Goal: Connect with others: Connect with others

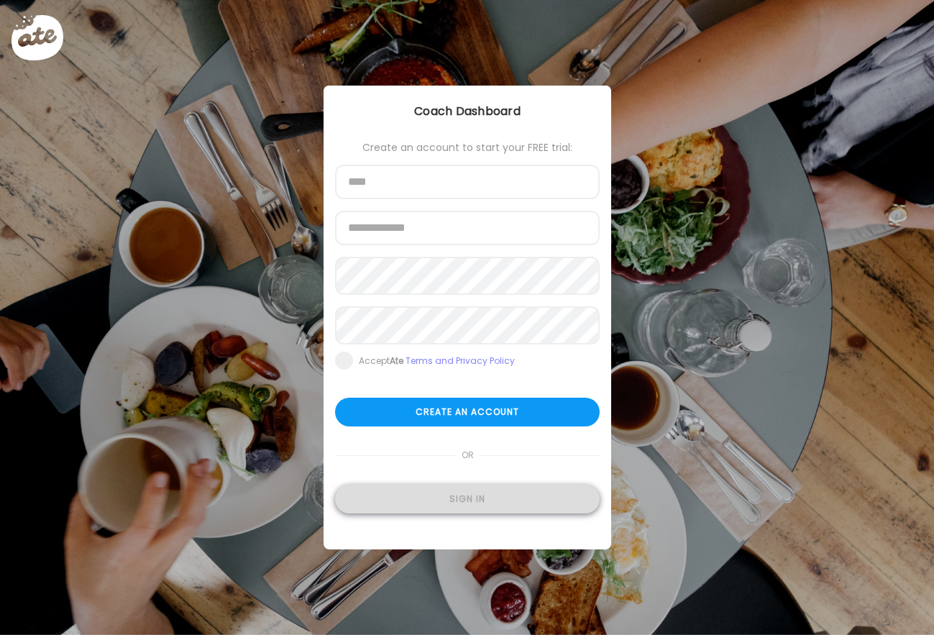
click at [468, 507] on div "Sign in" at bounding box center [467, 499] width 265 height 29
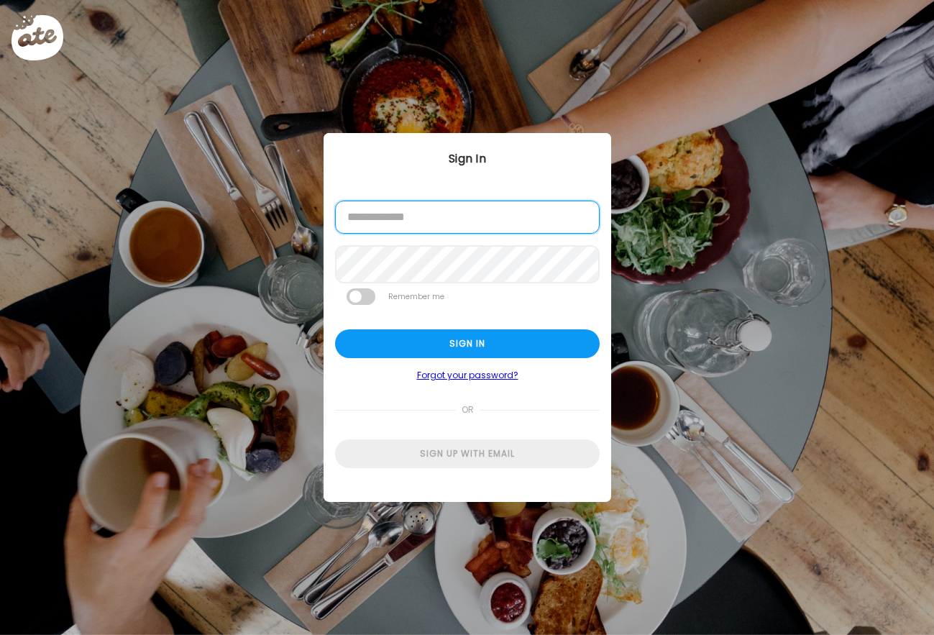
type input "**********"
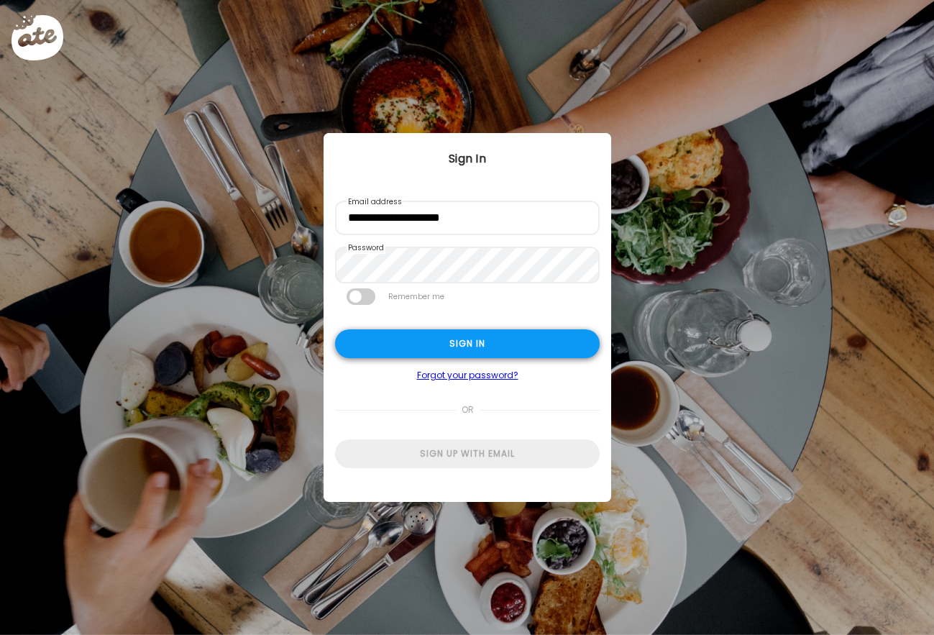
click at [475, 352] on div "Sign in" at bounding box center [467, 343] width 265 height 29
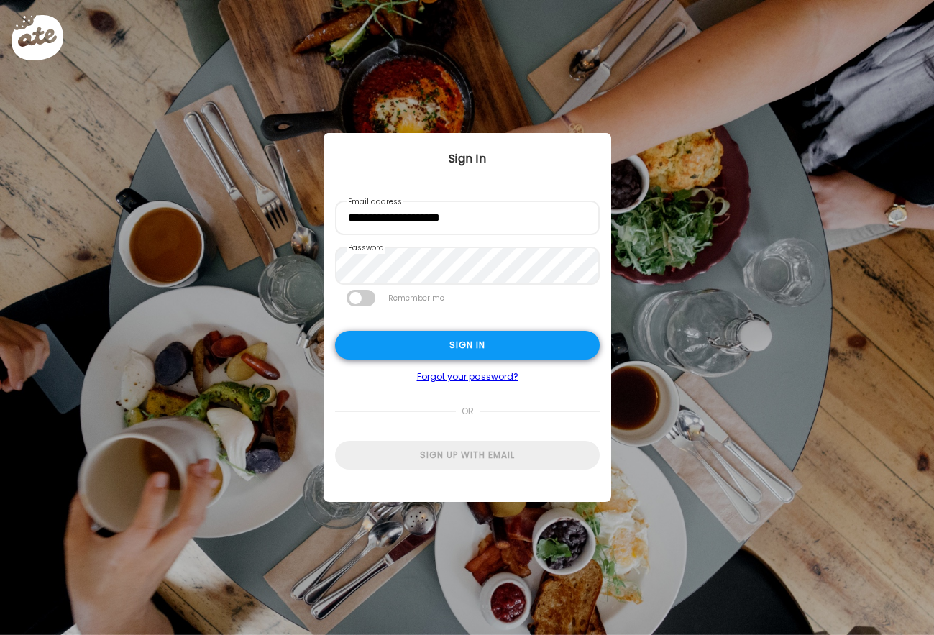
type textarea "**********"
type input "**********"
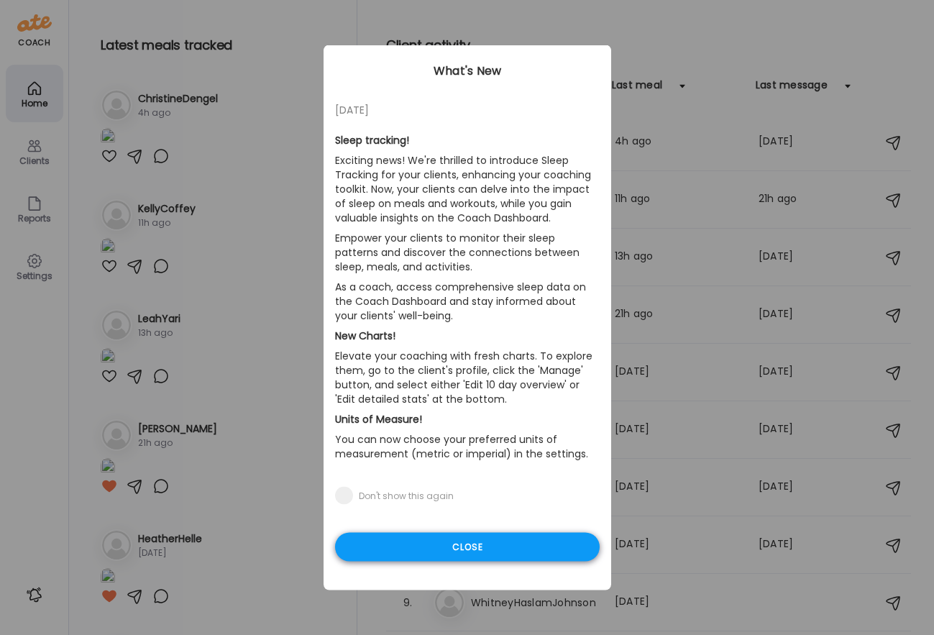
click at [475, 551] on div "Close" at bounding box center [467, 547] width 265 height 29
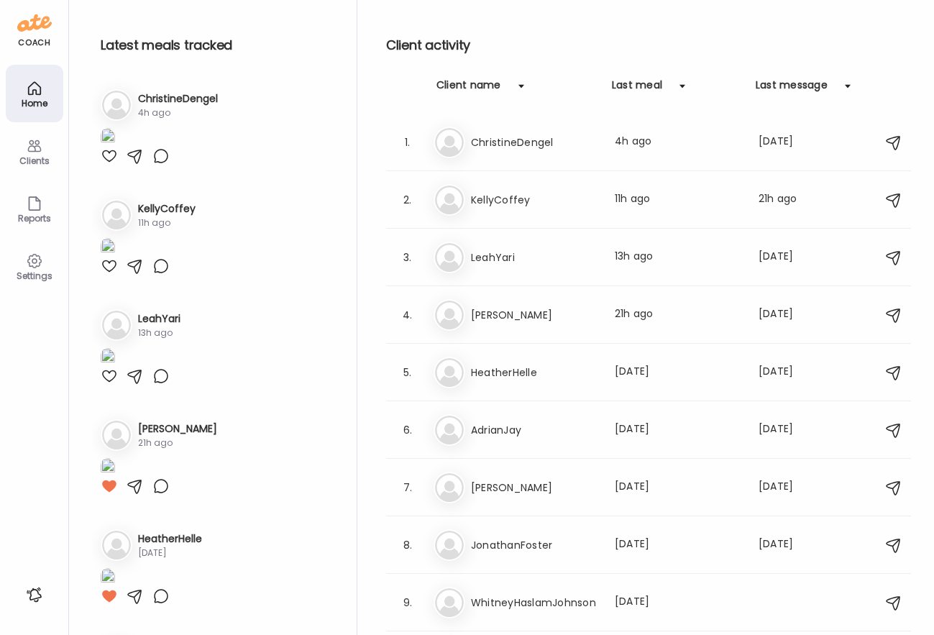
click at [134, 165] on div at bounding box center [135, 155] width 17 height 17
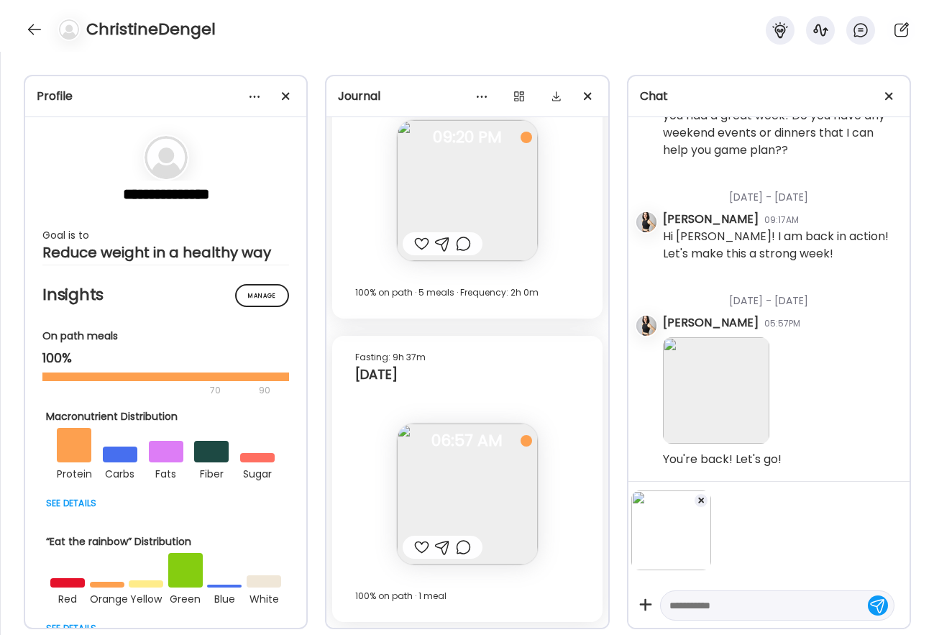
scroll to position [4787, 0]
click at [688, 619] on div at bounding box center [777, 605] width 234 height 30
click at [689, 605] on textarea at bounding box center [764, 605] width 190 height 17
type textarea "**********"
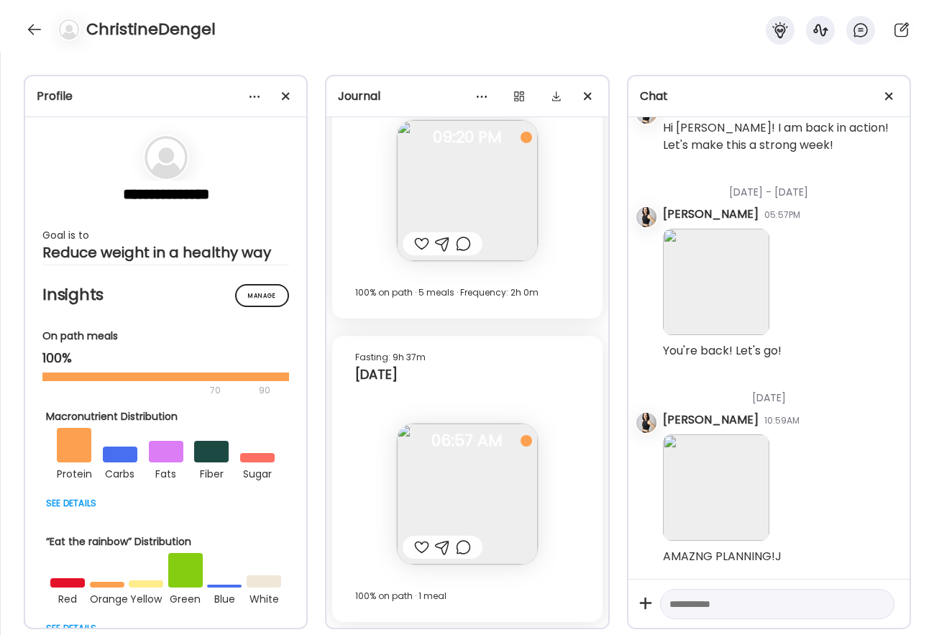
scroll to position [4896, 0]
click at [34, 32] on div at bounding box center [34, 29] width 23 height 23
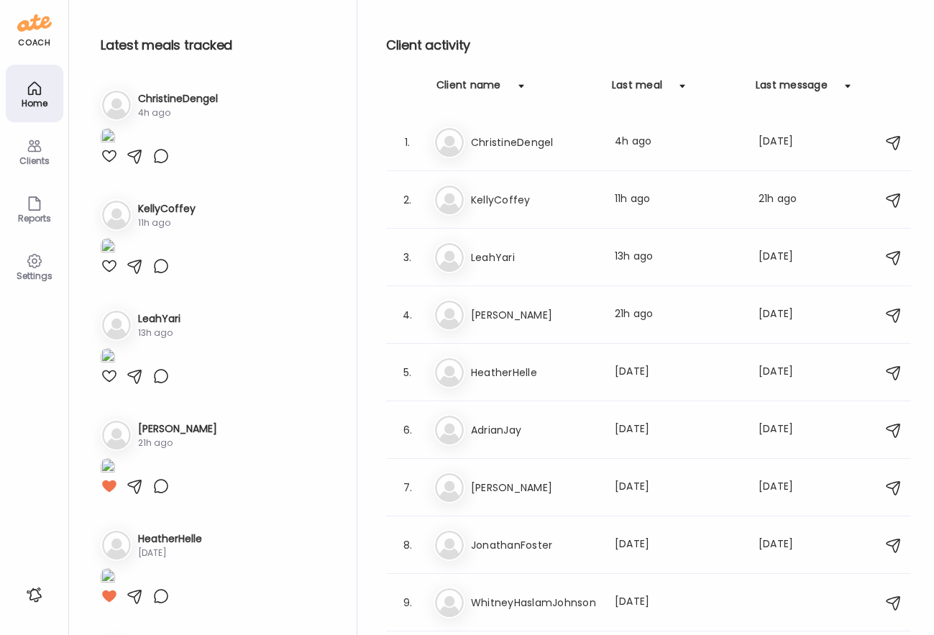
click at [42, 148] on icon at bounding box center [34, 145] width 17 height 17
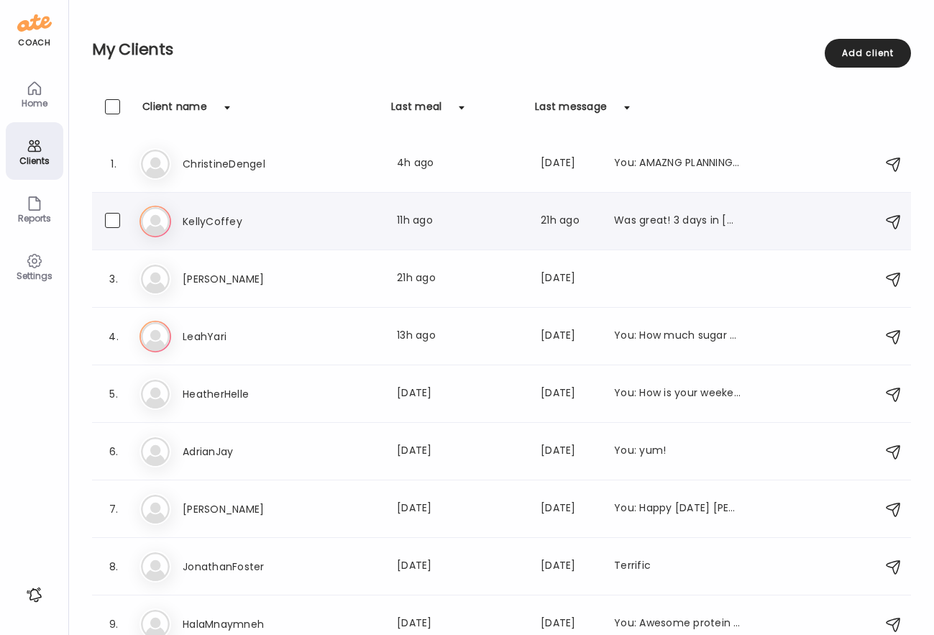
click at [228, 220] on h3 "KellyCoffey" at bounding box center [246, 221] width 127 height 17
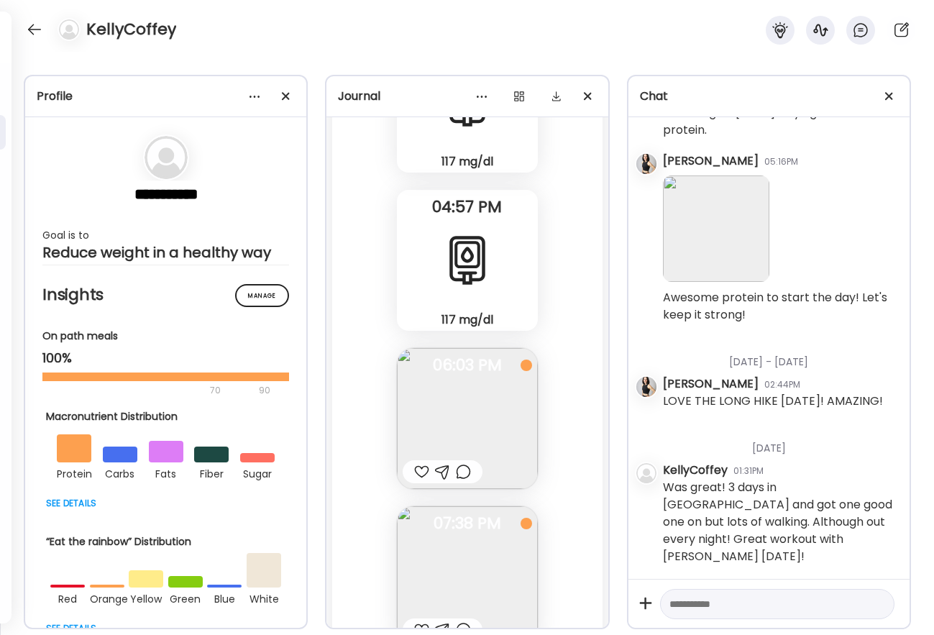
scroll to position [54395, 0]
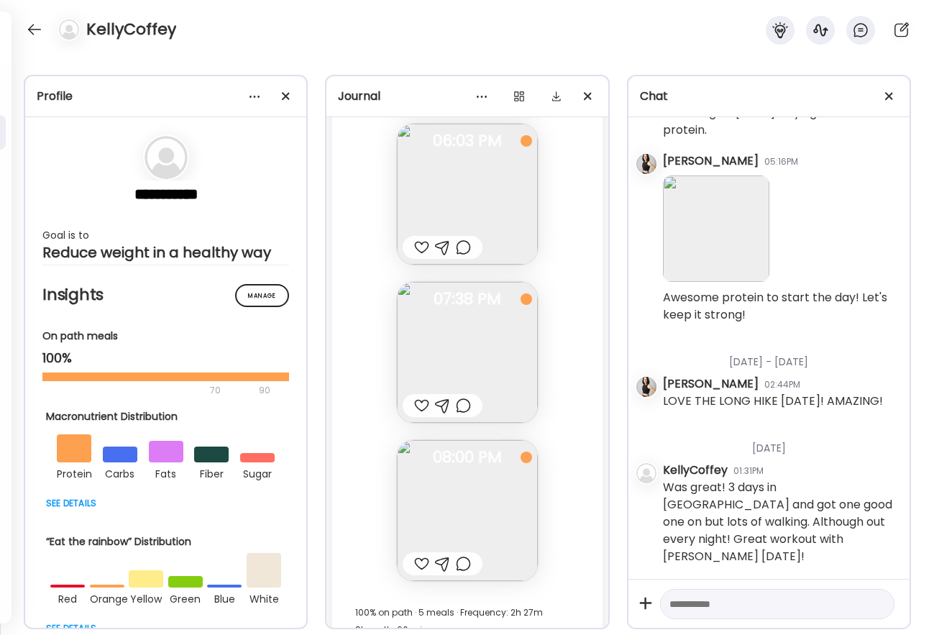
click at [423, 244] on div at bounding box center [421, 247] width 15 height 17
click at [422, 406] on div at bounding box center [421, 405] width 15 height 17
click at [425, 564] on div at bounding box center [421, 563] width 15 height 17
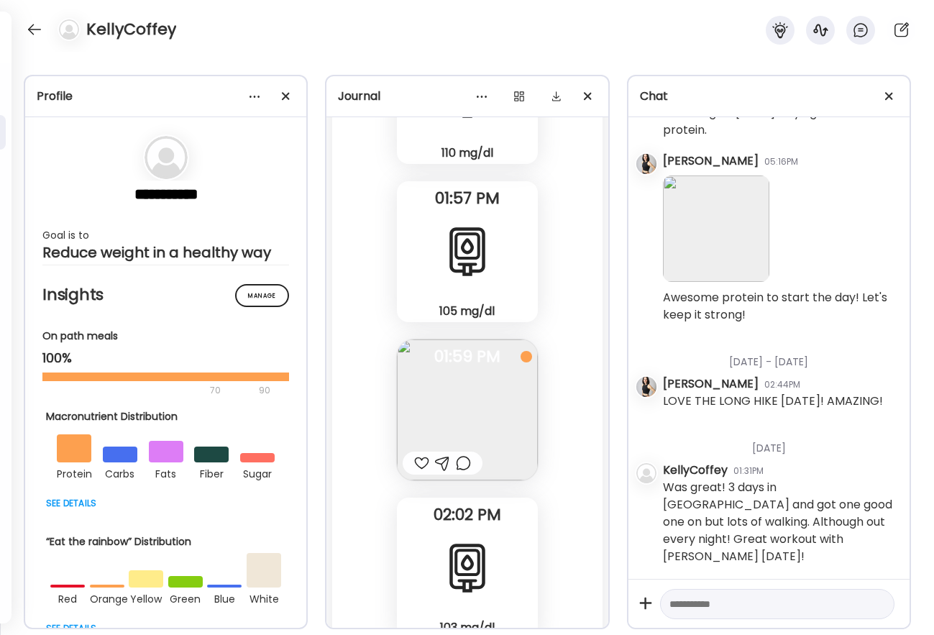
scroll to position [48330, 0]
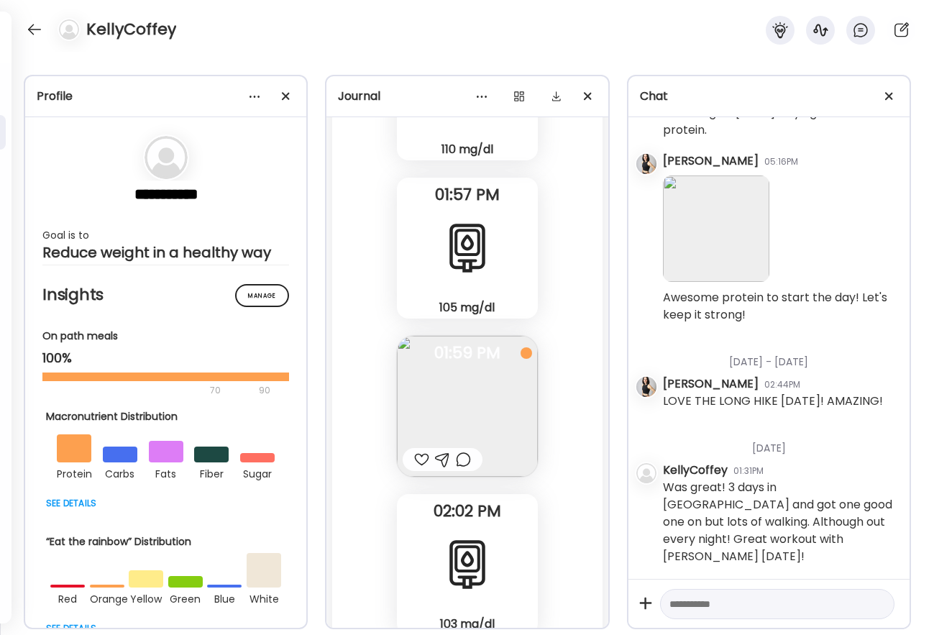
click at [457, 394] on img at bounding box center [467, 406] width 141 height 141
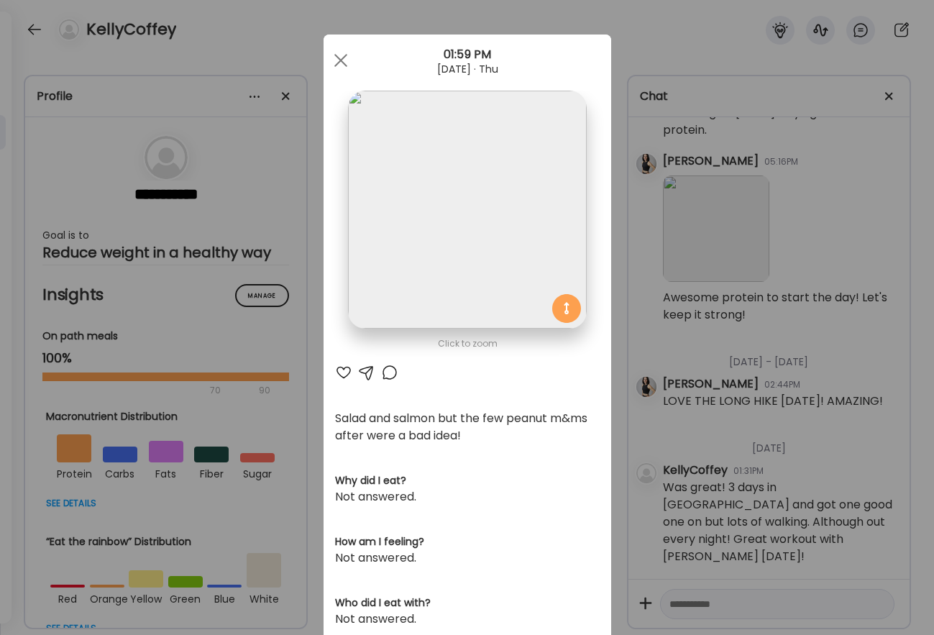
click at [365, 372] on div at bounding box center [366, 372] width 17 height 17
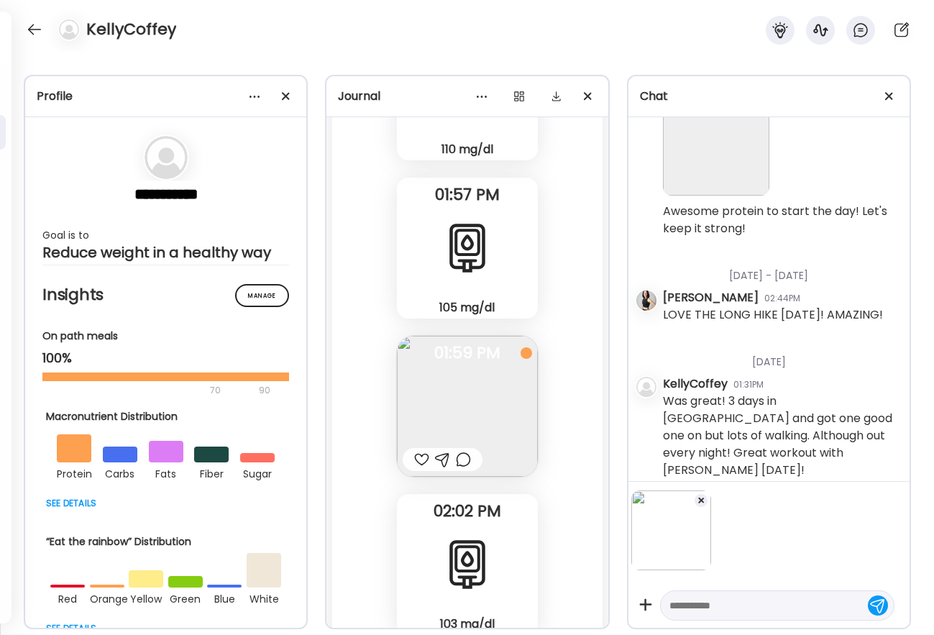
scroll to position [44669, 0]
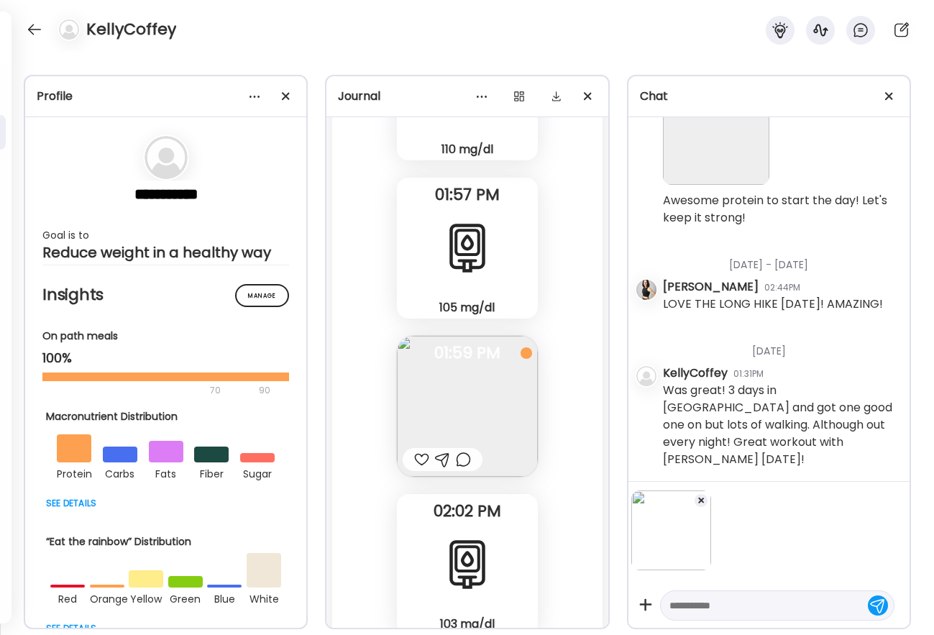
click at [734, 605] on textarea at bounding box center [764, 605] width 190 height 17
type textarea "**********"
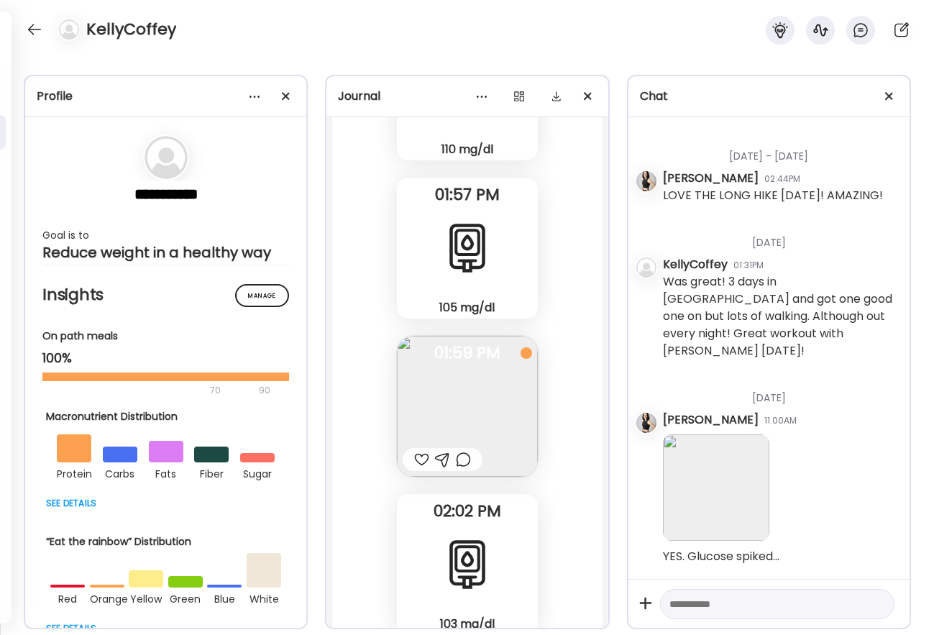
scroll to position [44783, 0]
click at [423, 456] on div at bounding box center [421, 459] width 15 height 17
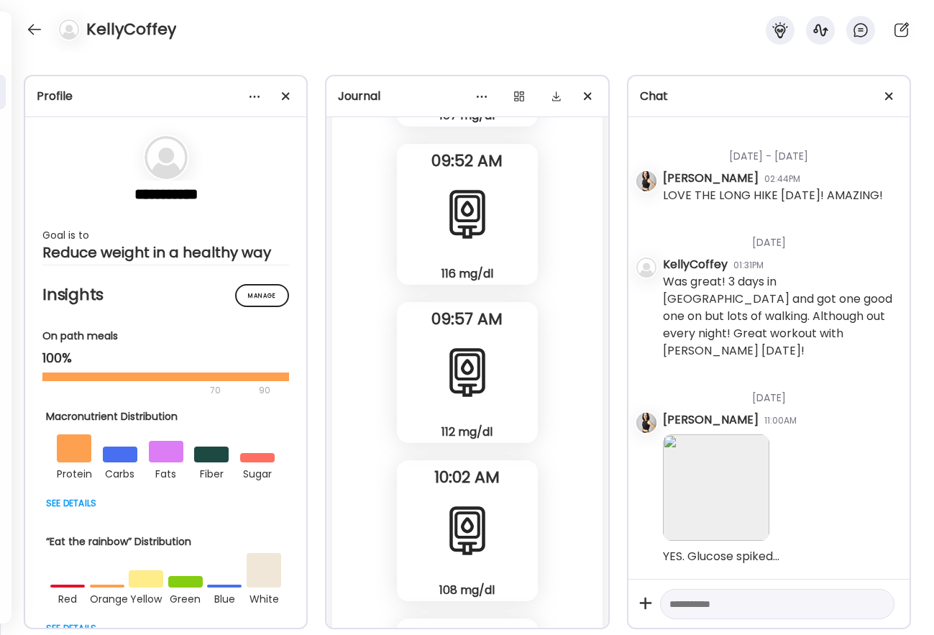
scroll to position [40458, 0]
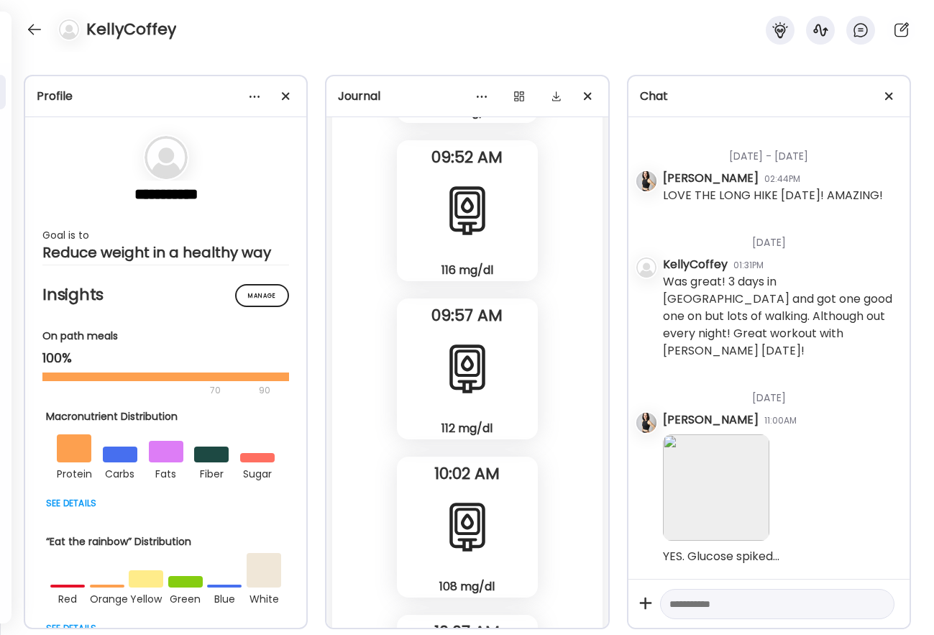
click at [697, 597] on textarea at bounding box center [764, 603] width 190 height 17
type textarea "**********"
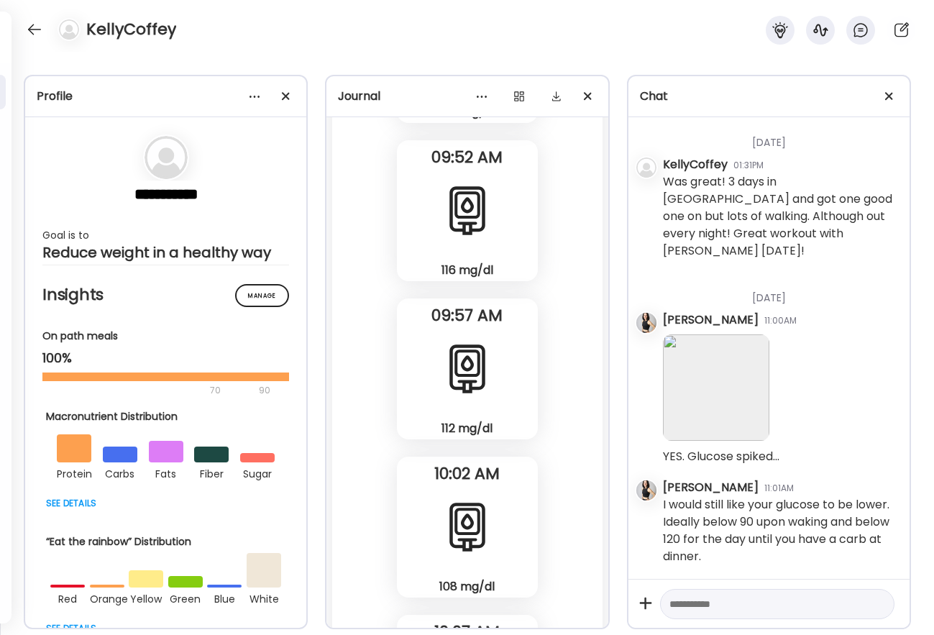
scroll to position [44883, 0]
click at [31, 32] on div at bounding box center [34, 29] width 23 height 23
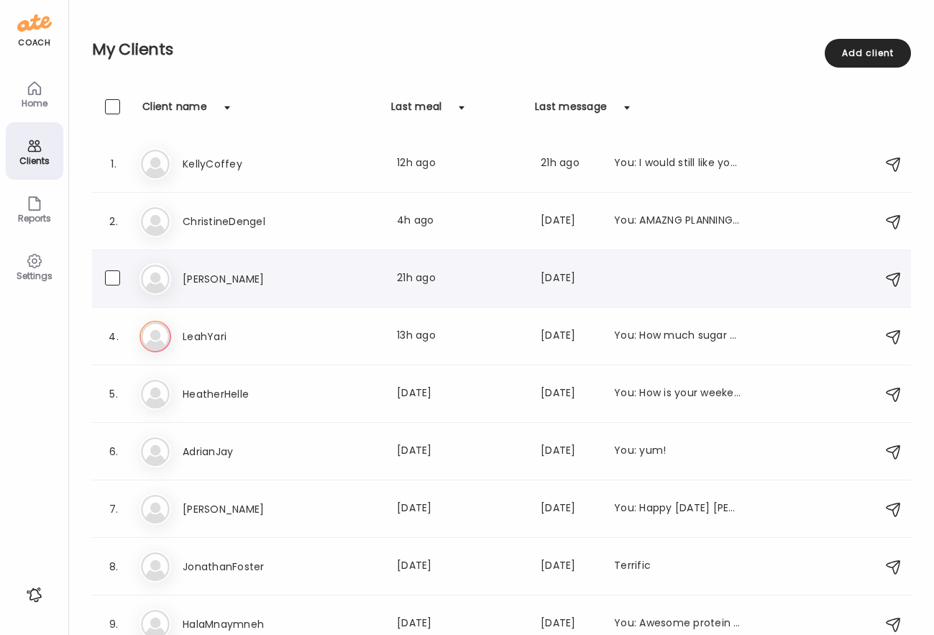
click at [202, 273] on h3 "[PERSON_NAME]" at bounding box center [246, 278] width 127 height 17
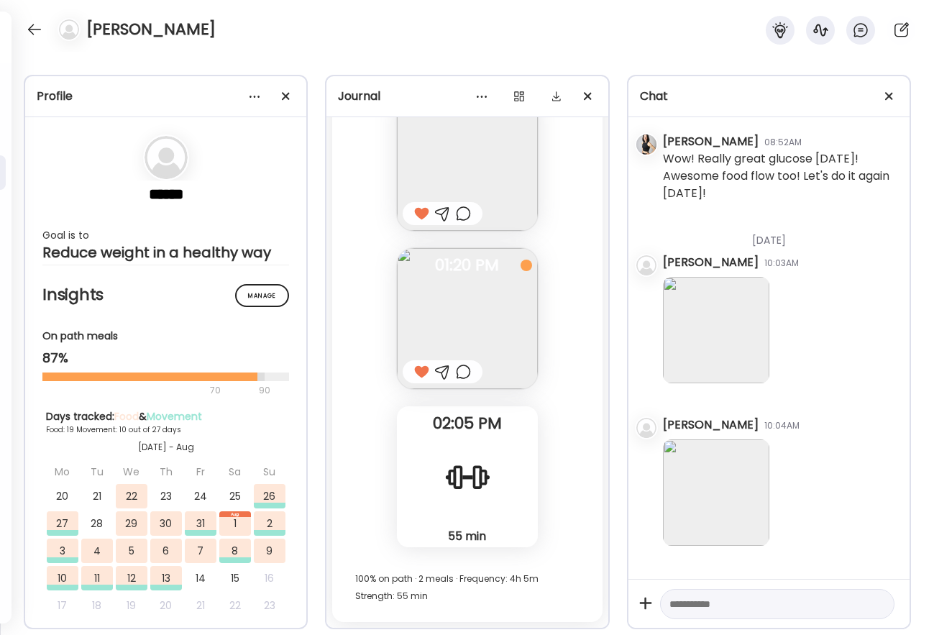
scroll to position [19790, 0]
